Goal: Information Seeking & Learning: Learn about a topic

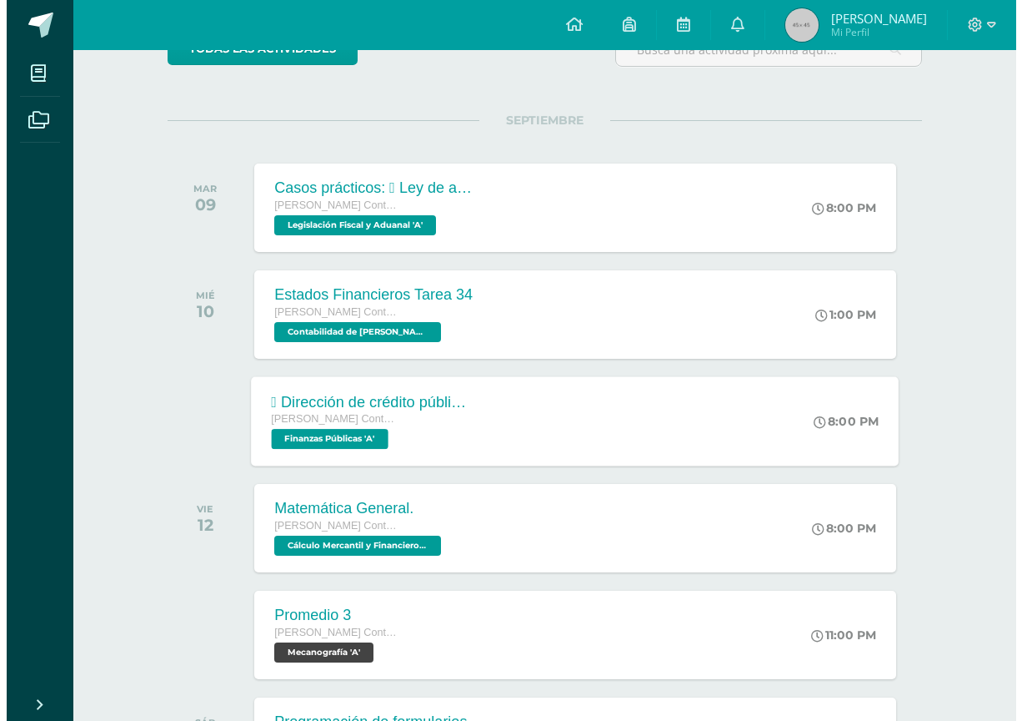
scroll to position [250, 0]
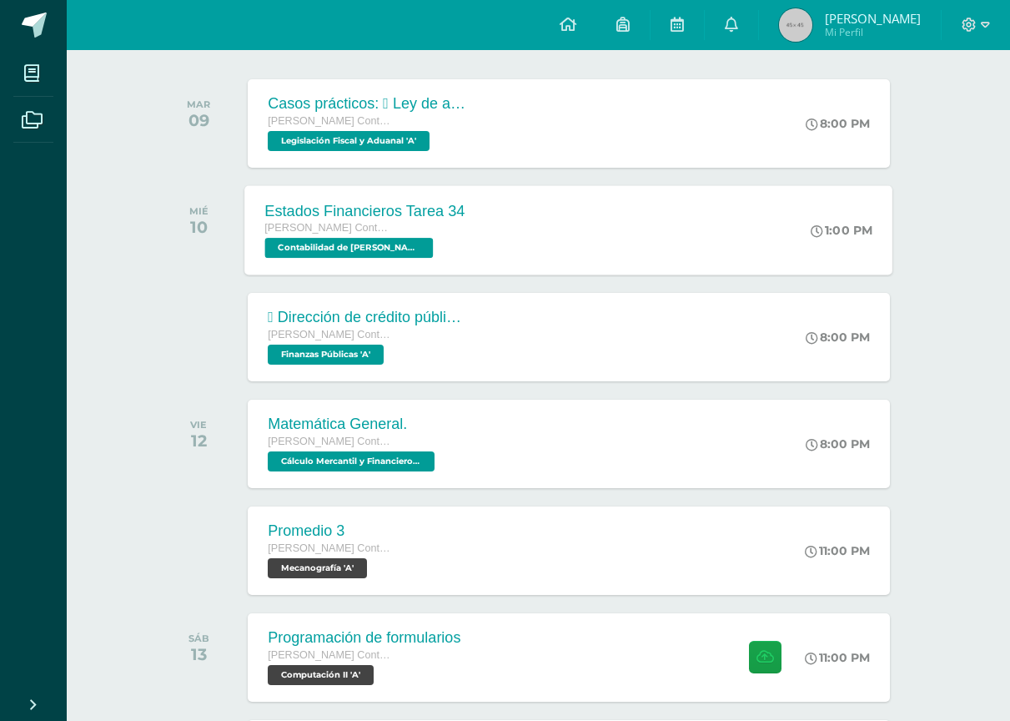
click at [359, 240] on span "Contabilidad de [PERSON_NAME] 'A'" at bounding box center [349, 248] width 168 height 20
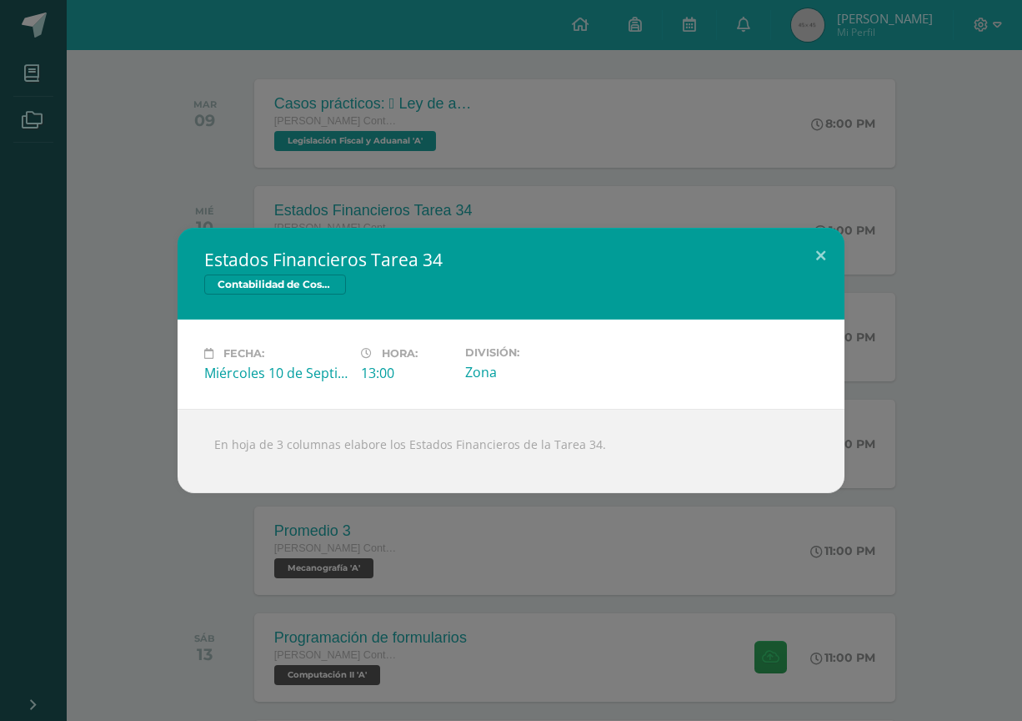
click at [90, 323] on div "Estados Financieros Tarea 34 Contabilidad de Costos Fecha: [DATE] Hora: 13:00 D…" at bounding box center [511, 360] width 1009 height 265
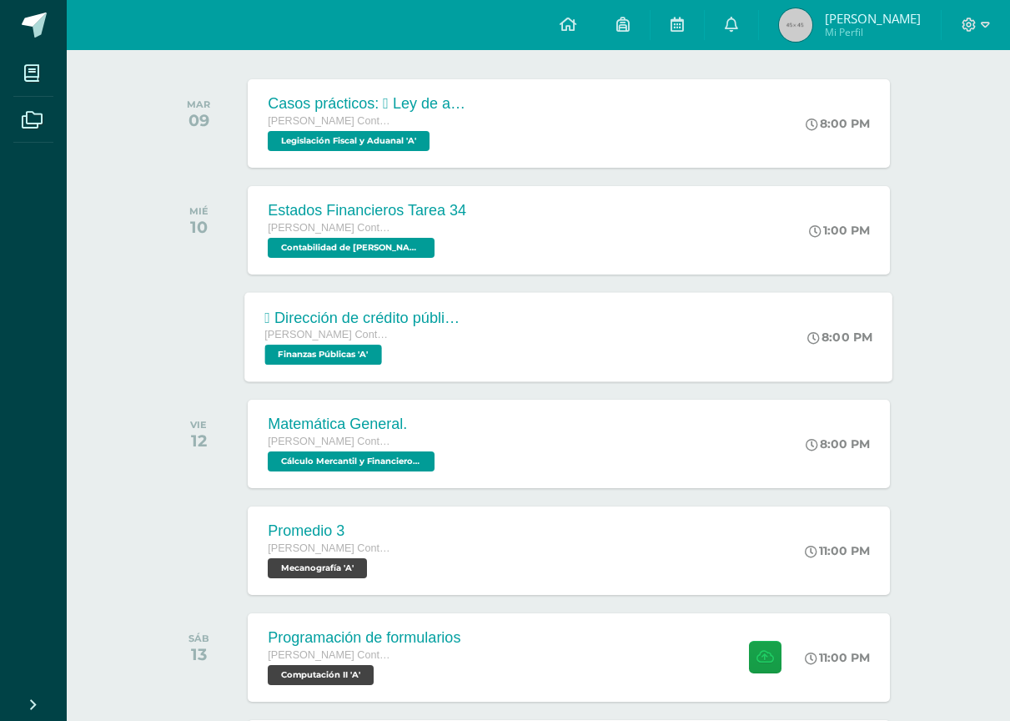
click at [454, 312] on div " Dirección de crédito público  Dirección de bienes del Estado.  Dirección de…" at bounding box center [366, 318] width 202 height 18
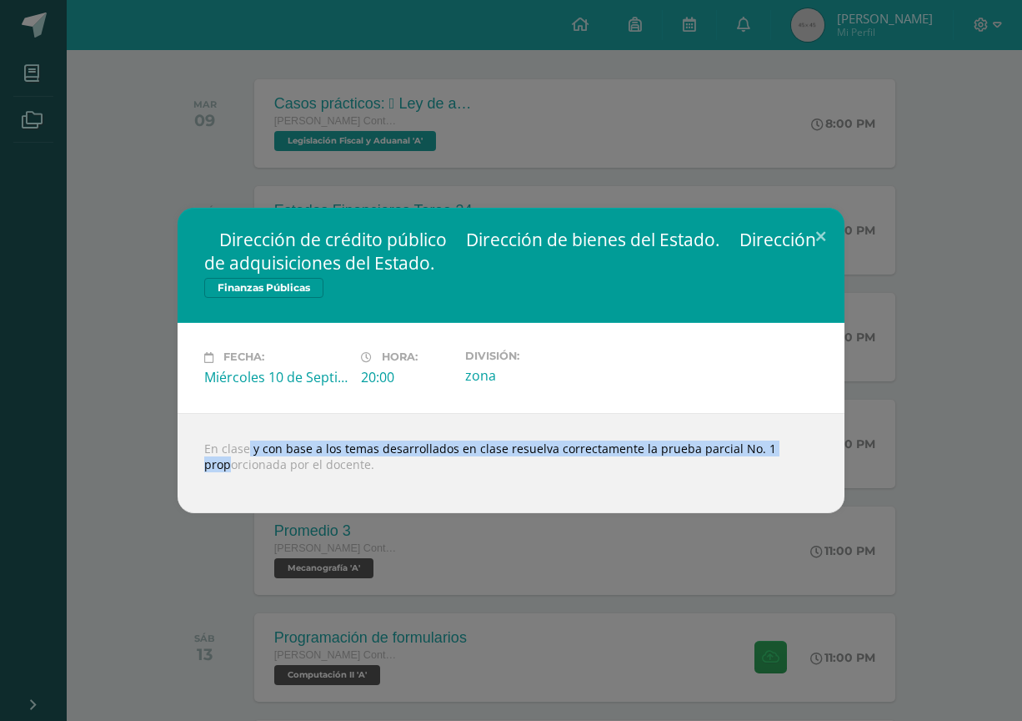
drag, startPoint x: 223, startPoint y: 449, endPoint x: 776, endPoint y: 453, distance: 553.8
click at [776, 453] on div "En clase y con base a los temas desarrollados en clase resuelva correctamente l…" at bounding box center [511, 463] width 667 height 100
click at [520, 249] on h2 " Dirección de crédito público  Dirección de bienes del Estado.  Dirección de…" at bounding box center [511, 251] width 614 height 47
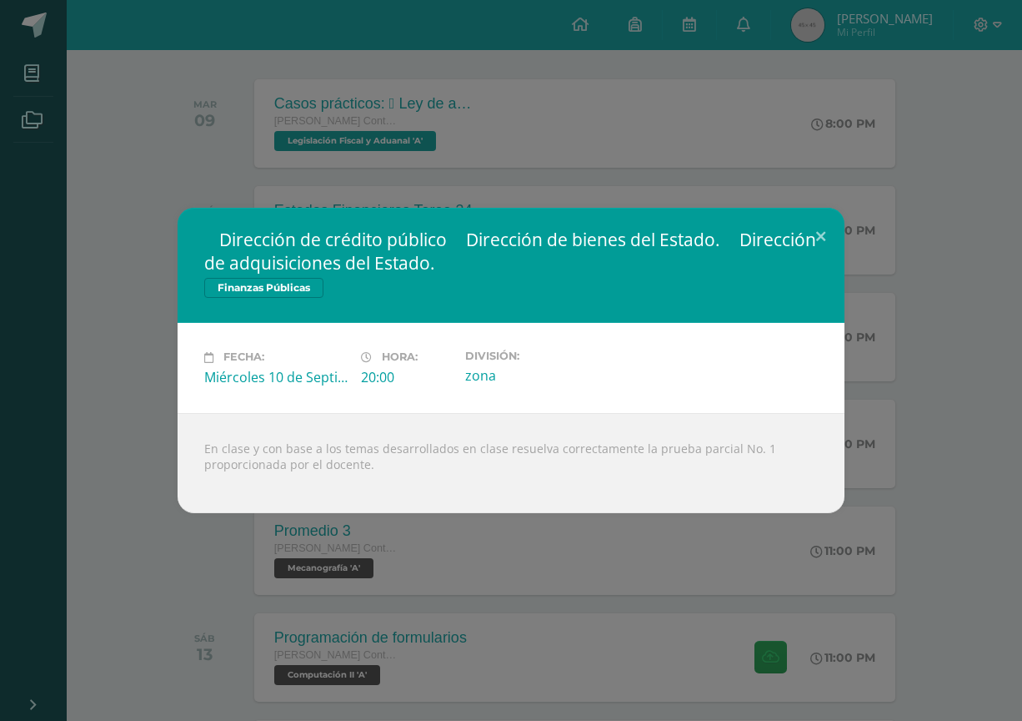
click at [90, 202] on div " Dirección de crédito público  Dirección de bienes del Estado.  Dirección de…" at bounding box center [511, 360] width 1022 height 721
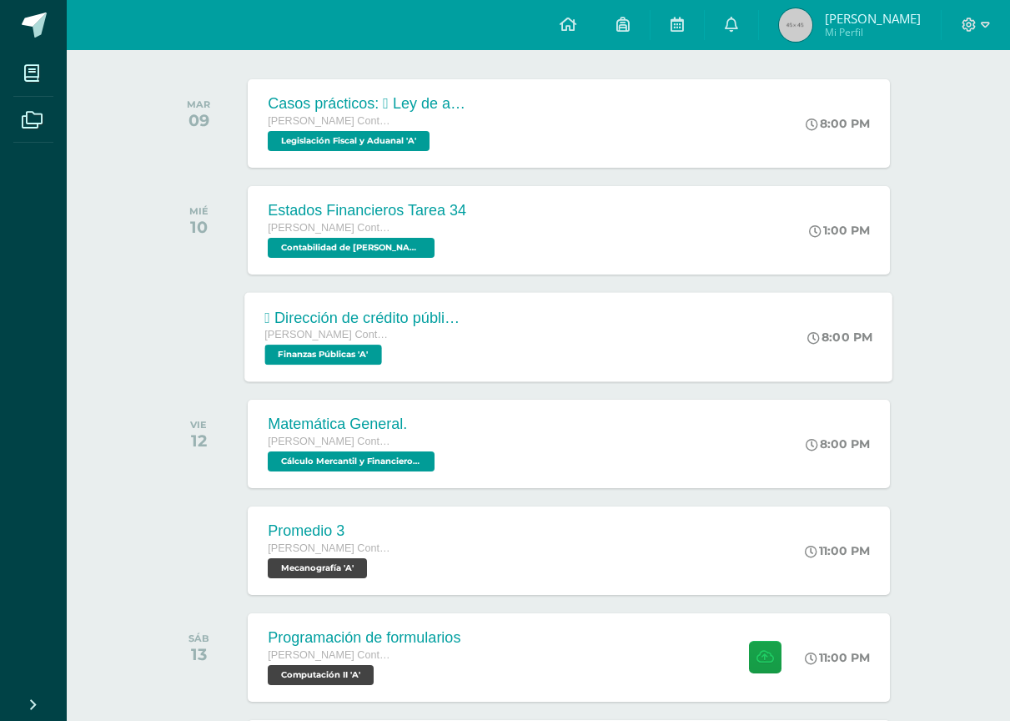
click at [320, 354] on span "Finanzas Públicas 'A'" at bounding box center [323, 354] width 117 height 20
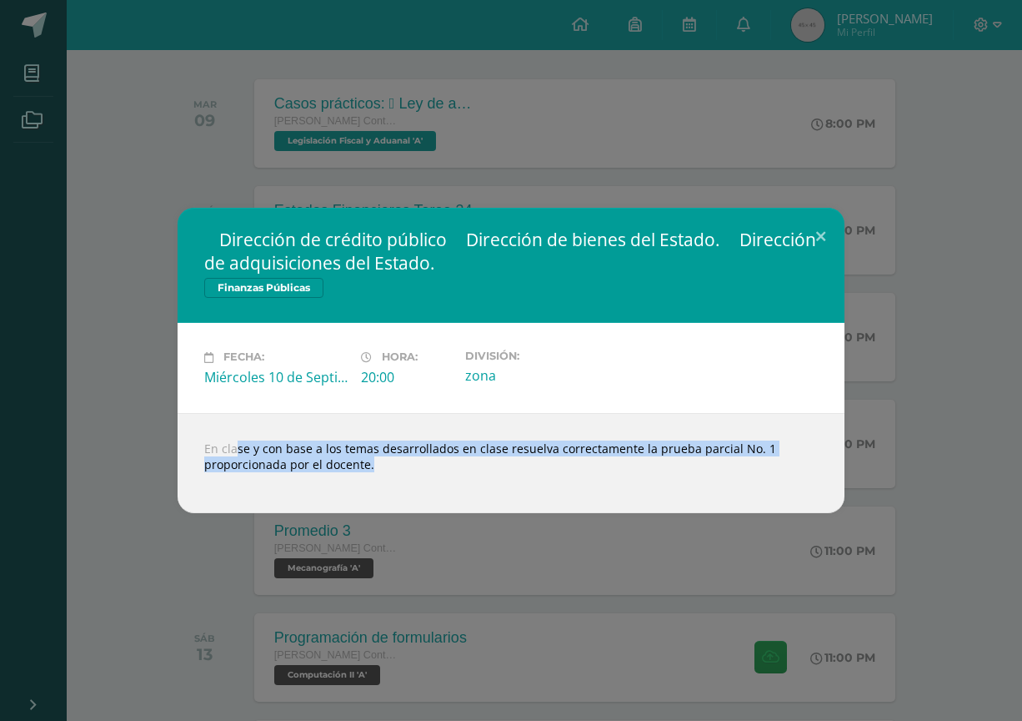
drag, startPoint x: 212, startPoint y: 452, endPoint x: 438, endPoint y: 472, distance: 226.9
click at [438, 472] on div "En clase y con base a los temas desarrollados en clase resuelva correctamente l…" at bounding box center [511, 463] width 667 height 100
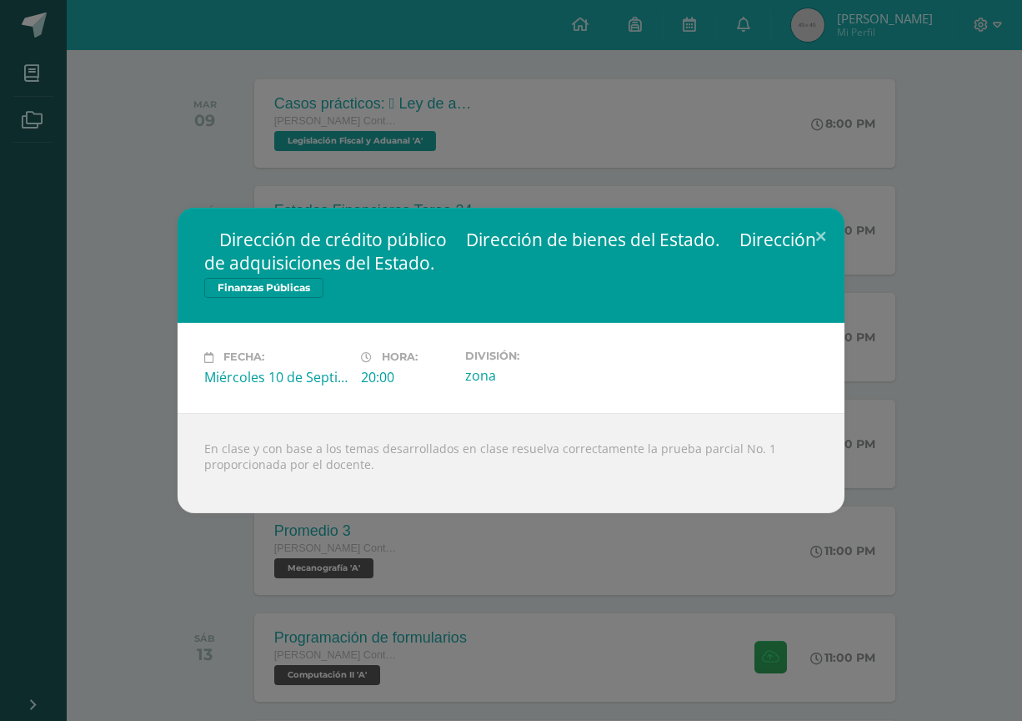
click at [129, 455] on div " Dirección de crédito público  Dirección de bienes del Estado.  Dirección de…" at bounding box center [511, 360] width 1009 height 304
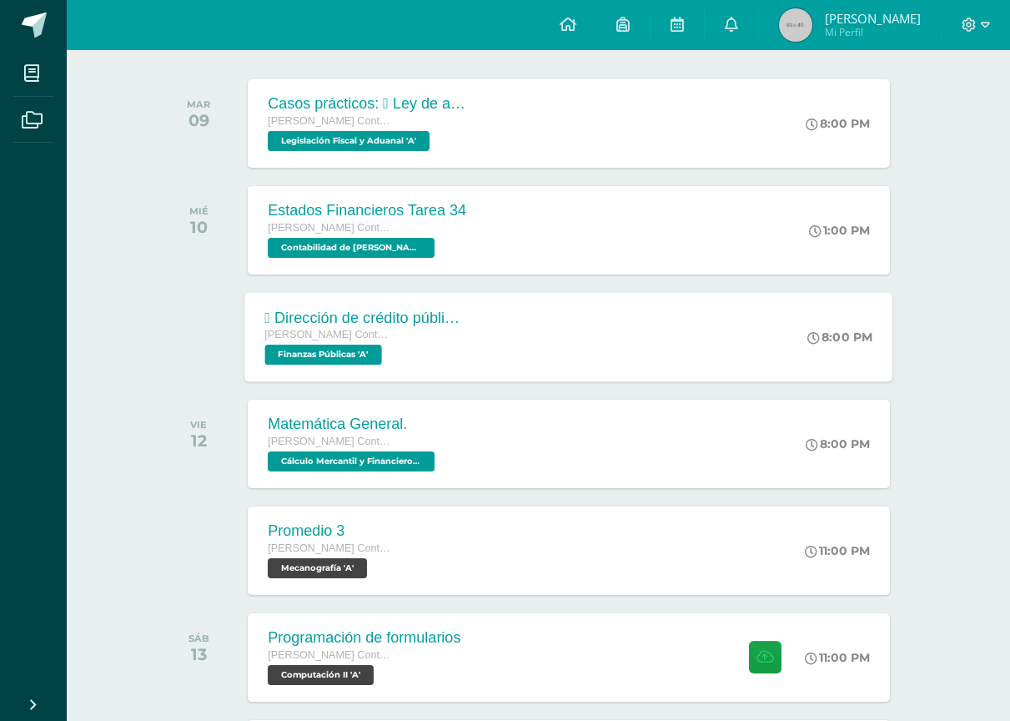
click at [359, 353] on span "Finanzas Públicas 'A'" at bounding box center [323, 354] width 117 height 20
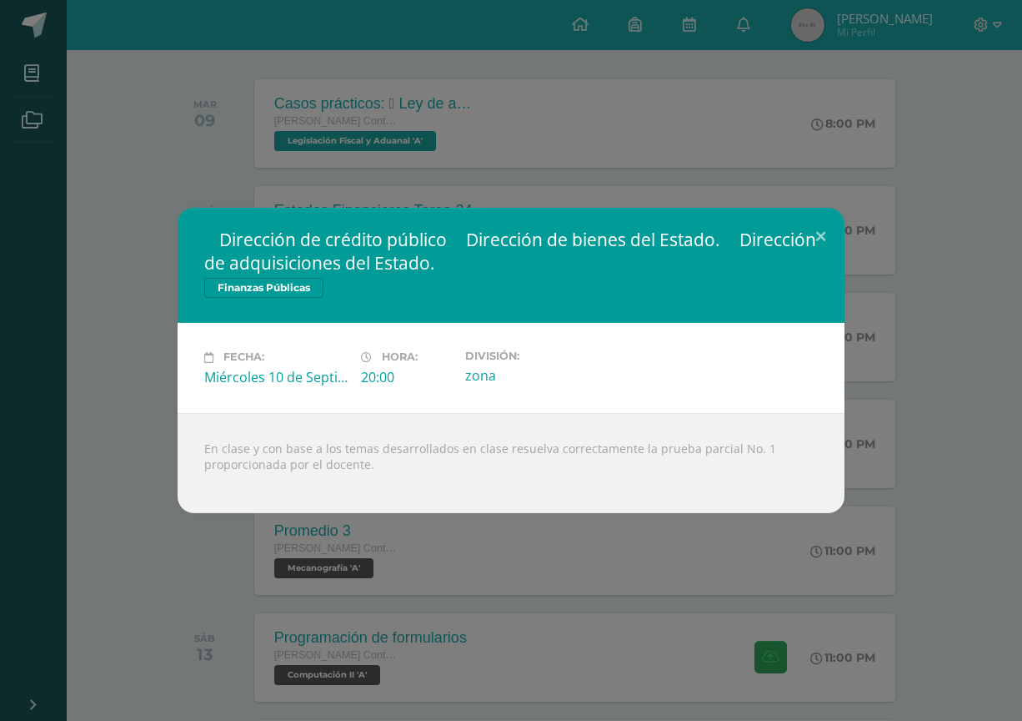
drag, startPoint x: 345, startPoint y: 245, endPoint x: 628, endPoint y: 236, distance: 282.9
click at [629, 234] on h2 " Dirección de crédito público  Dirección de bienes del Estado.  Dirección de…" at bounding box center [511, 251] width 614 height 47
